Goal: Task Accomplishment & Management: Manage account settings

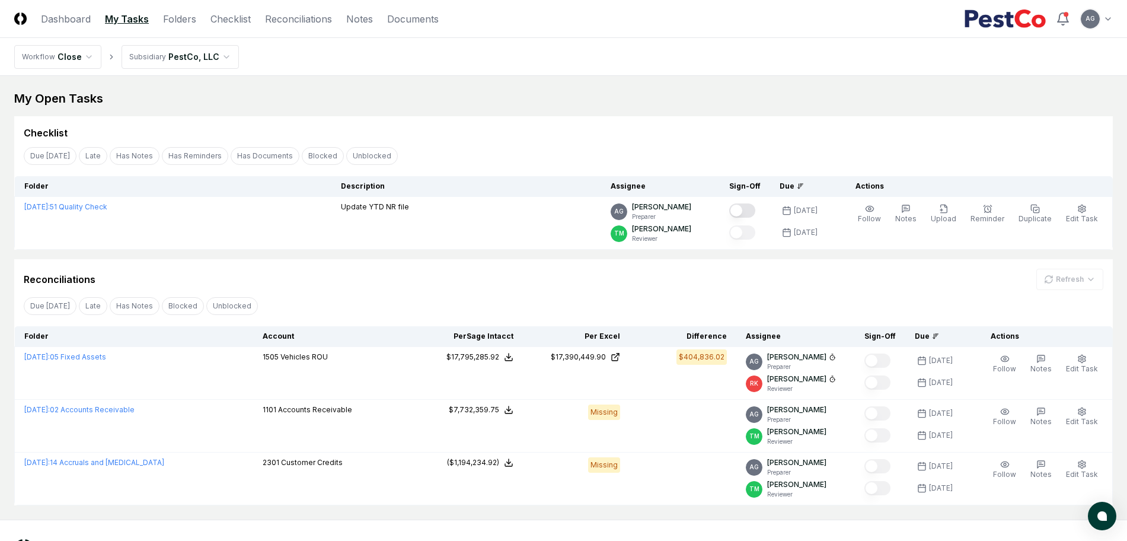
scroll to position [50, 0]
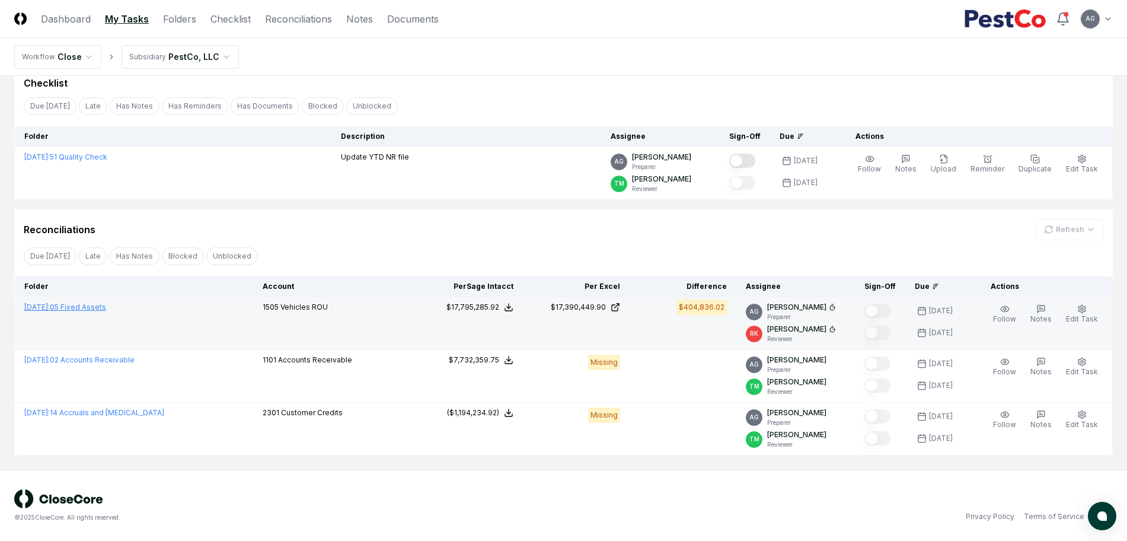
drag, startPoint x: 0, startPoint y: 0, endPoint x: 108, endPoint y: 305, distance: 323.8
click at [106, 305] on link "[DATE] : 05 Fixed Assets" at bounding box center [65, 306] width 82 height 9
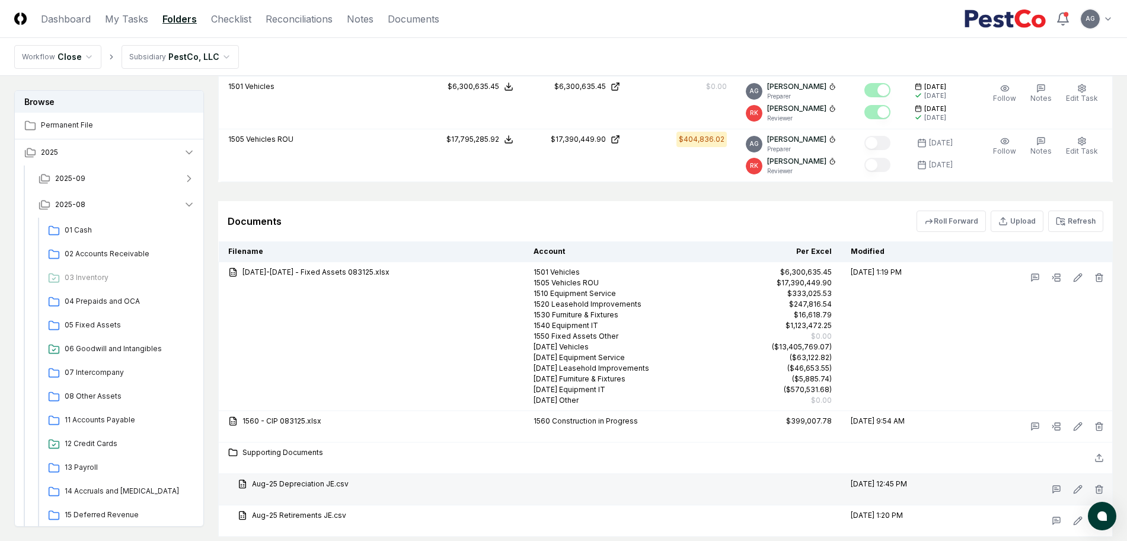
scroll to position [1152, 0]
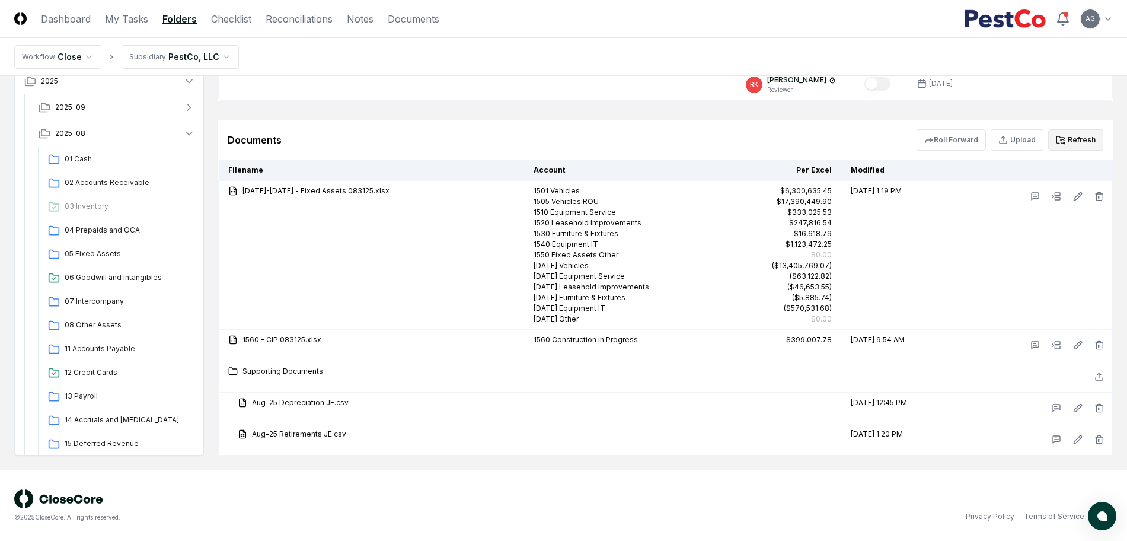
click at [1076, 140] on button "Refresh" at bounding box center [1075, 139] width 55 height 21
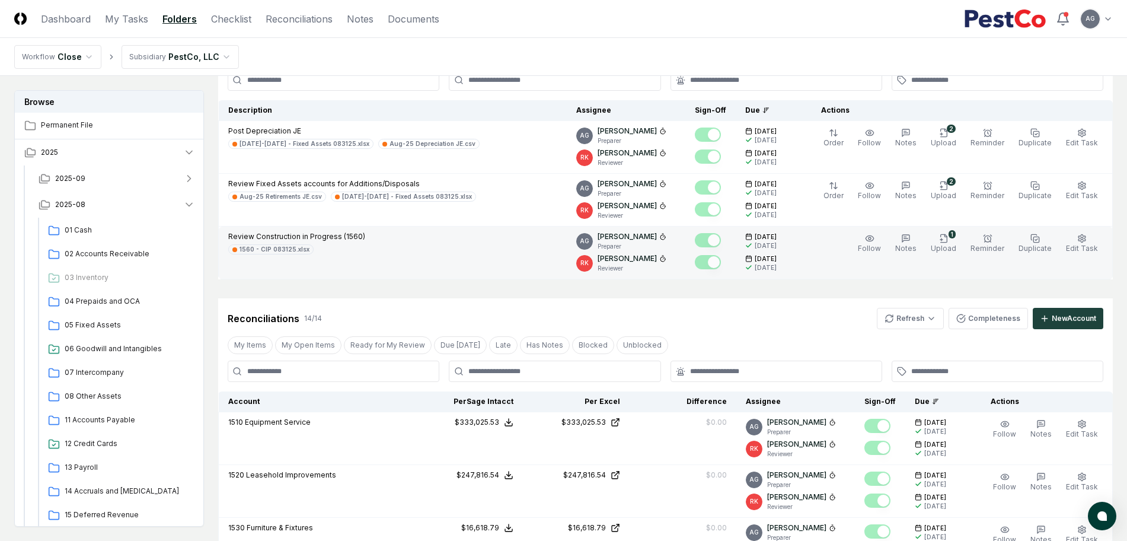
scroll to position [0, 0]
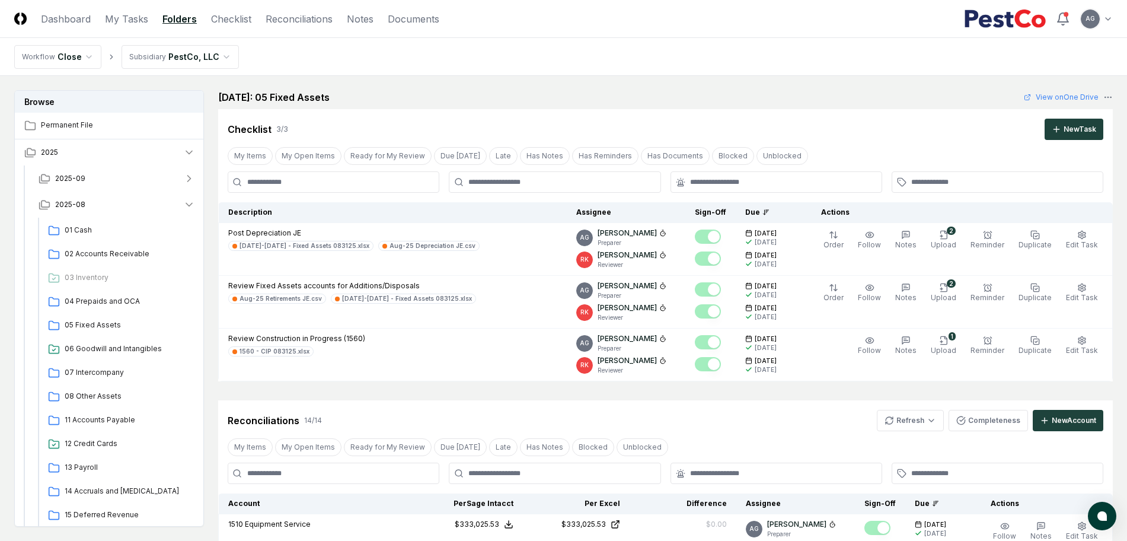
click at [925, 436] on div "My Items My Open Items Ready for My Review Due Today Late Has Notes Blocked Unb…" at bounding box center [665, 447] width 894 height 22
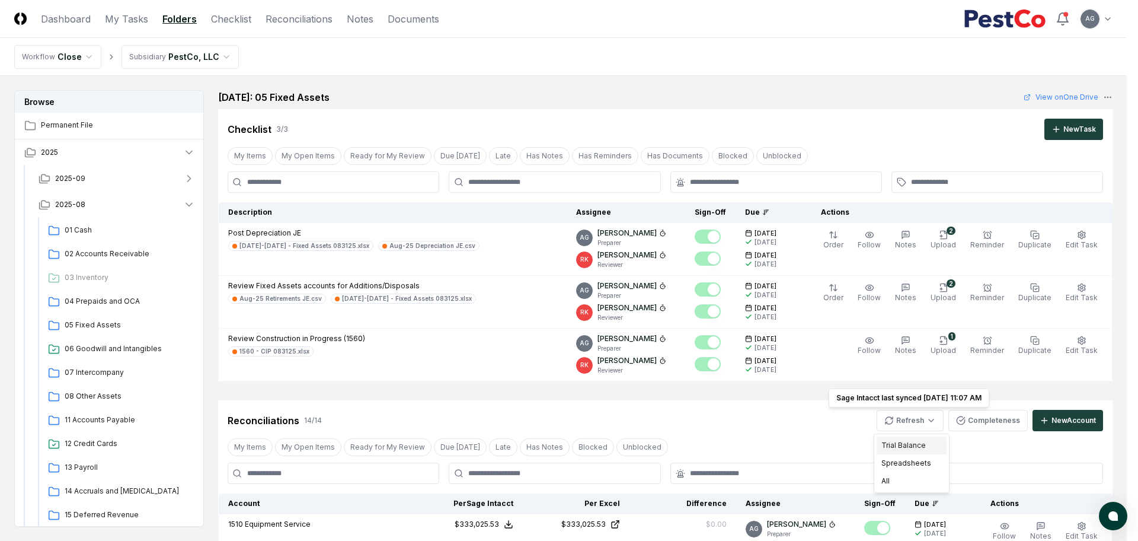
click at [905, 446] on div "Trial Balance" at bounding box center [912, 445] width 70 height 18
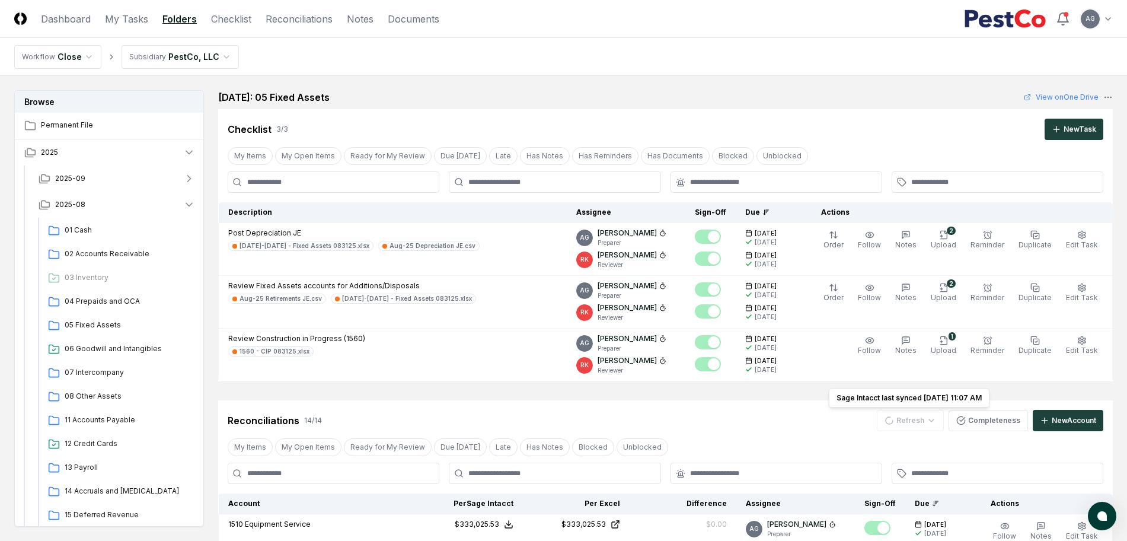
click at [705, 423] on div "Reconciliations 14 / 14 Refresh Sage Intacct last synced 9/9/2025 11:07 AM Sage…" at bounding box center [665, 420] width 875 height 21
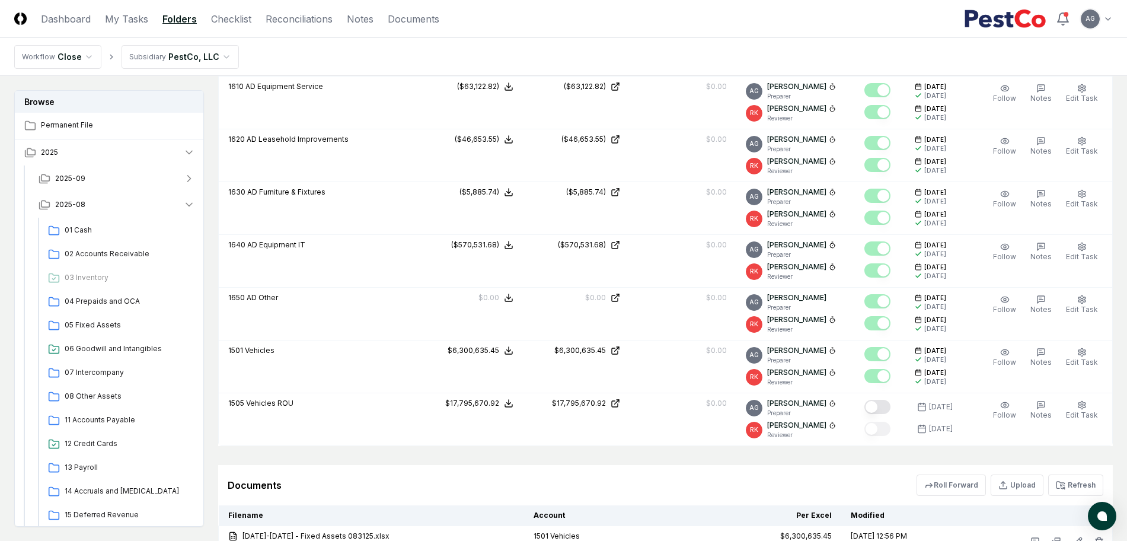
scroll to position [889, 0]
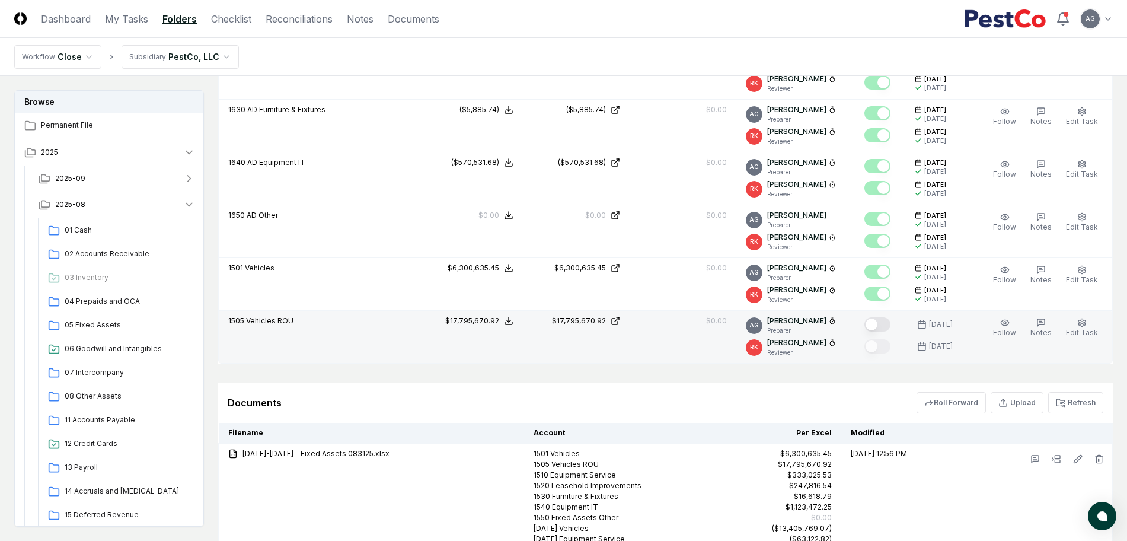
click at [884, 327] on button "Mark complete" at bounding box center [877, 324] width 26 height 14
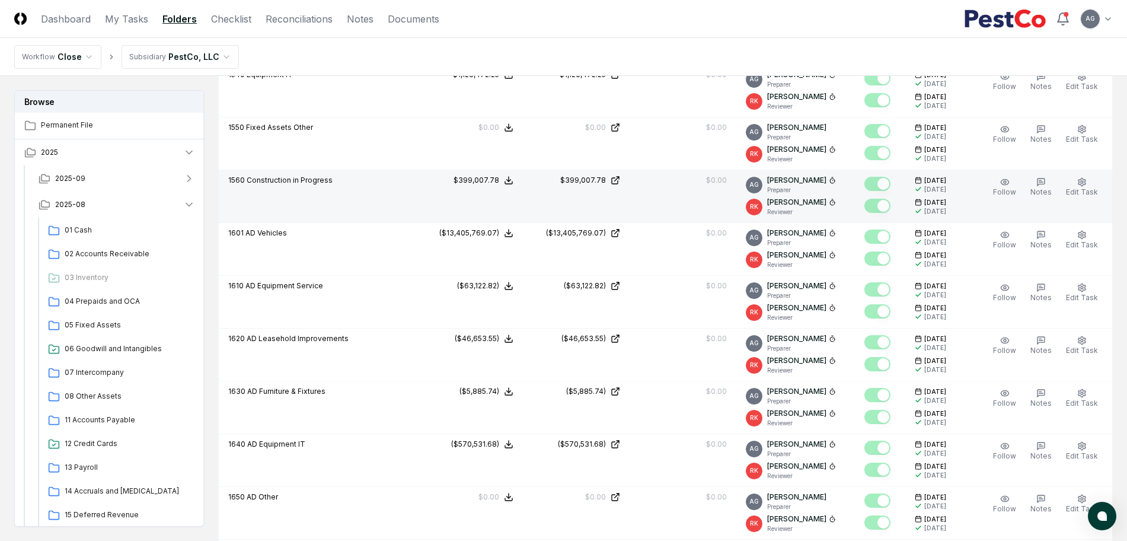
scroll to position [445, 0]
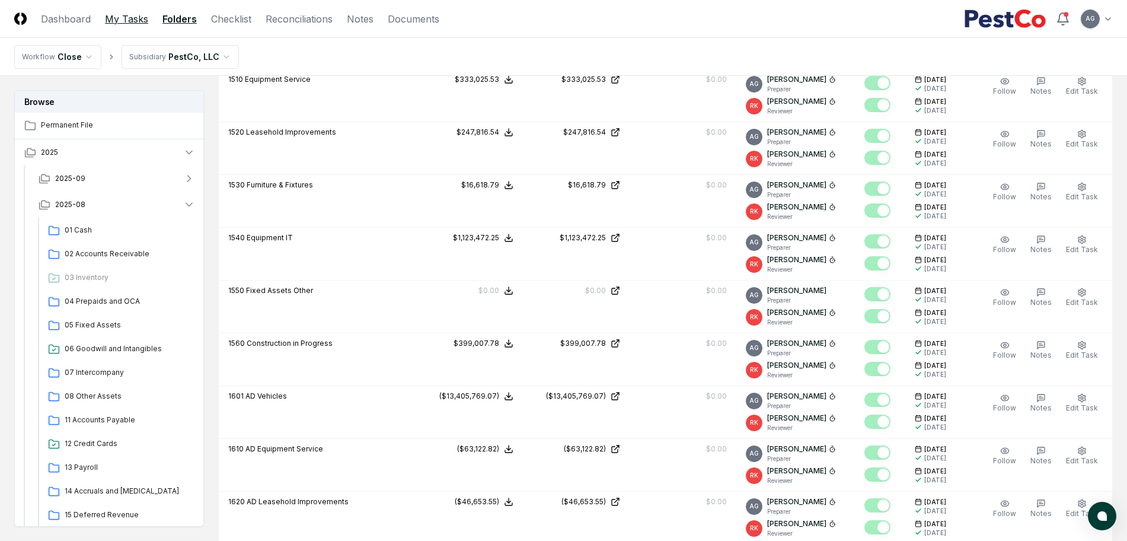
click at [133, 20] on link "My Tasks" at bounding box center [126, 19] width 43 height 14
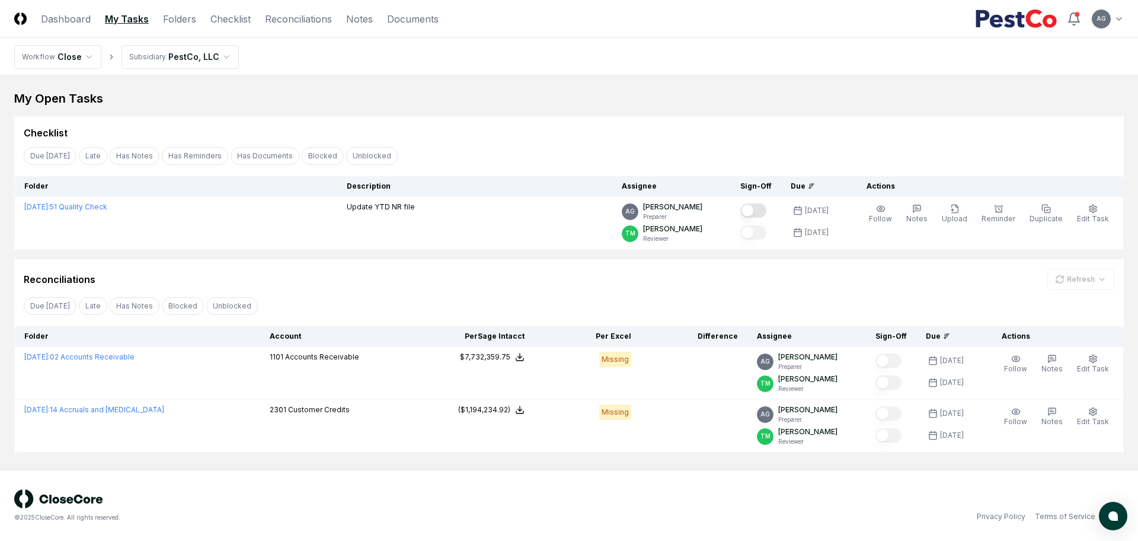
click at [414, 264] on div "Reconciliations Refresh" at bounding box center [569, 274] width 1110 height 31
click at [528, 121] on div "Checklist" at bounding box center [569, 128] width 1110 height 24
click at [469, 137] on div "Checklist" at bounding box center [569, 133] width 1091 height 14
drag, startPoint x: 567, startPoint y: 112, endPoint x: 489, endPoint y: 70, distance: 88.3
click at [489, 70] on nav "Workflow Close Subsidiary PestCo, LLC" at bounding box center [569, 57] width 1138 height 38
